Goal: Find contact information: Find contact information

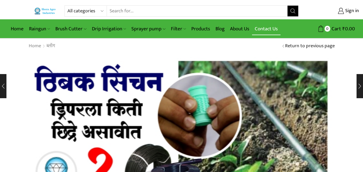
click at [262, 27] on link "Contact Us" at bounding box center [266, 29] width 28 height 13
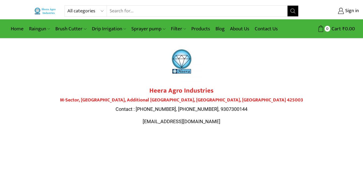
click at [168, 101] on h4 "M-Sector, [GEOGRAPHIC_DATA], Additional [GEOGRAPHIC_DATA], [GEOGRAPHIC_DATA], […" at bounding box center [181, 101] width 301 height 6
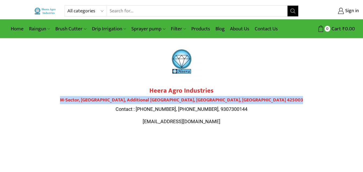
click at [168, 101] on h4 "M-Sector, [GEOGRAPHIC_DATA], Additional [GEOGRAPHIC_DATA], [GEOGRAPHIC_DATA], […" at bounding box center [181, 101] width 301 height 6
click at [182, 101] on h4 "M-Sector, [GEOGRAPHIC_DATA], Additional [GEOGRAPHIC_DATA], [GEOGRAPHIC_DATA], […" at bounding box center [181, 101] width 301 height 6
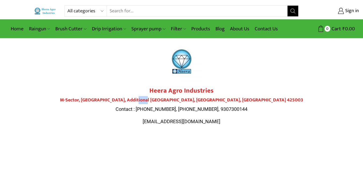
click at [182, 101] on h4 "M-Sector, Patil Nagar, Additional MIDC, Jalgaon, Maharashtra 425003" at bounding box center [181, 101] width 301 height 6
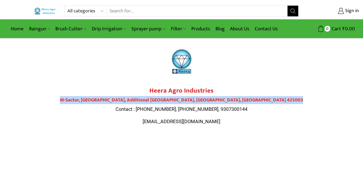
click at [182, 101] on h4 "M-Sector, Patil Nagar, Additional MIDC, Jalgaon, Maharashtra 425003" at bounding box center [181, 101] width 301 height 6
